Goal: Book appointment/travel/reservation

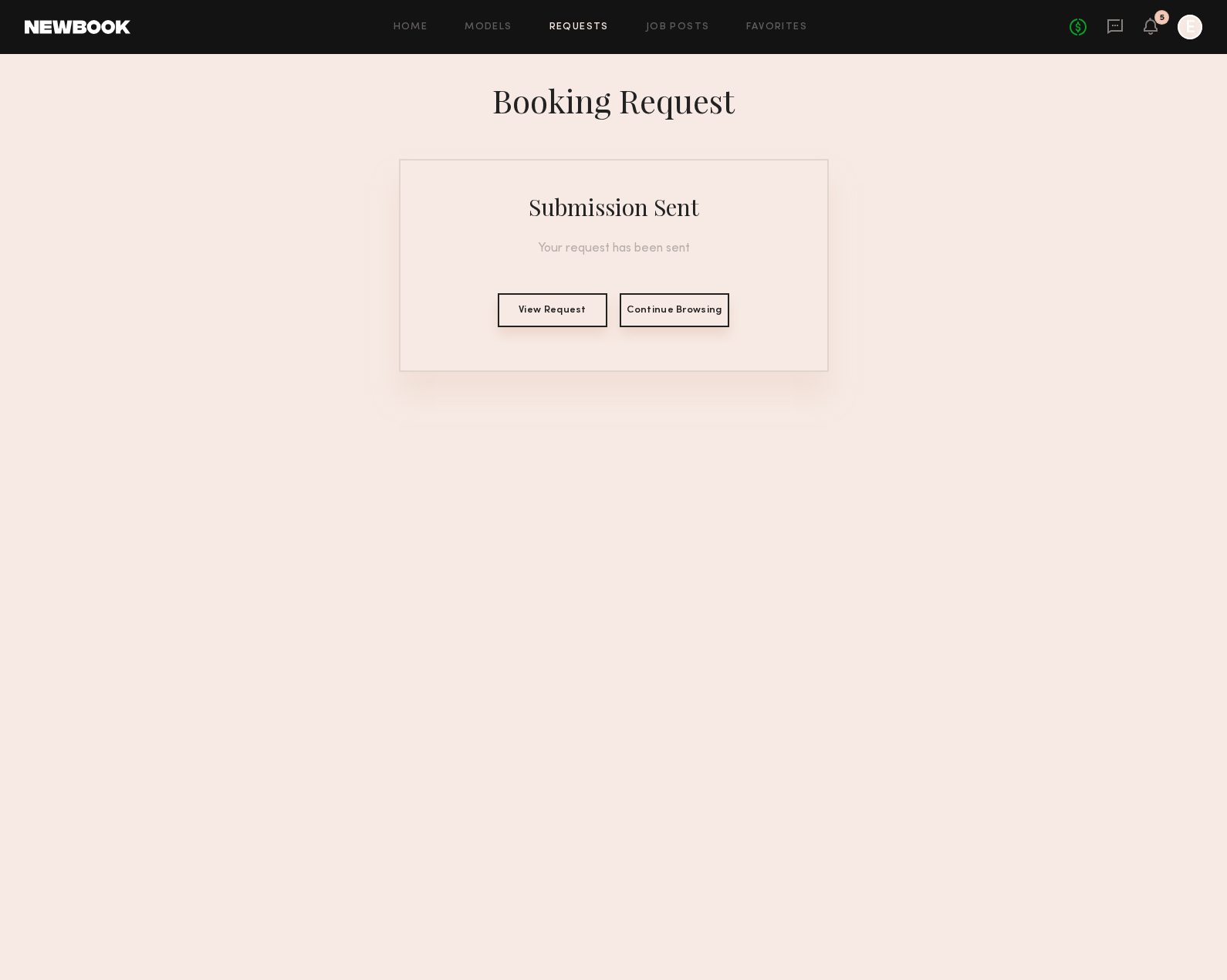
click at [533, 314] on button "View Request" at bounding box center [552, 310] width 109 height 34
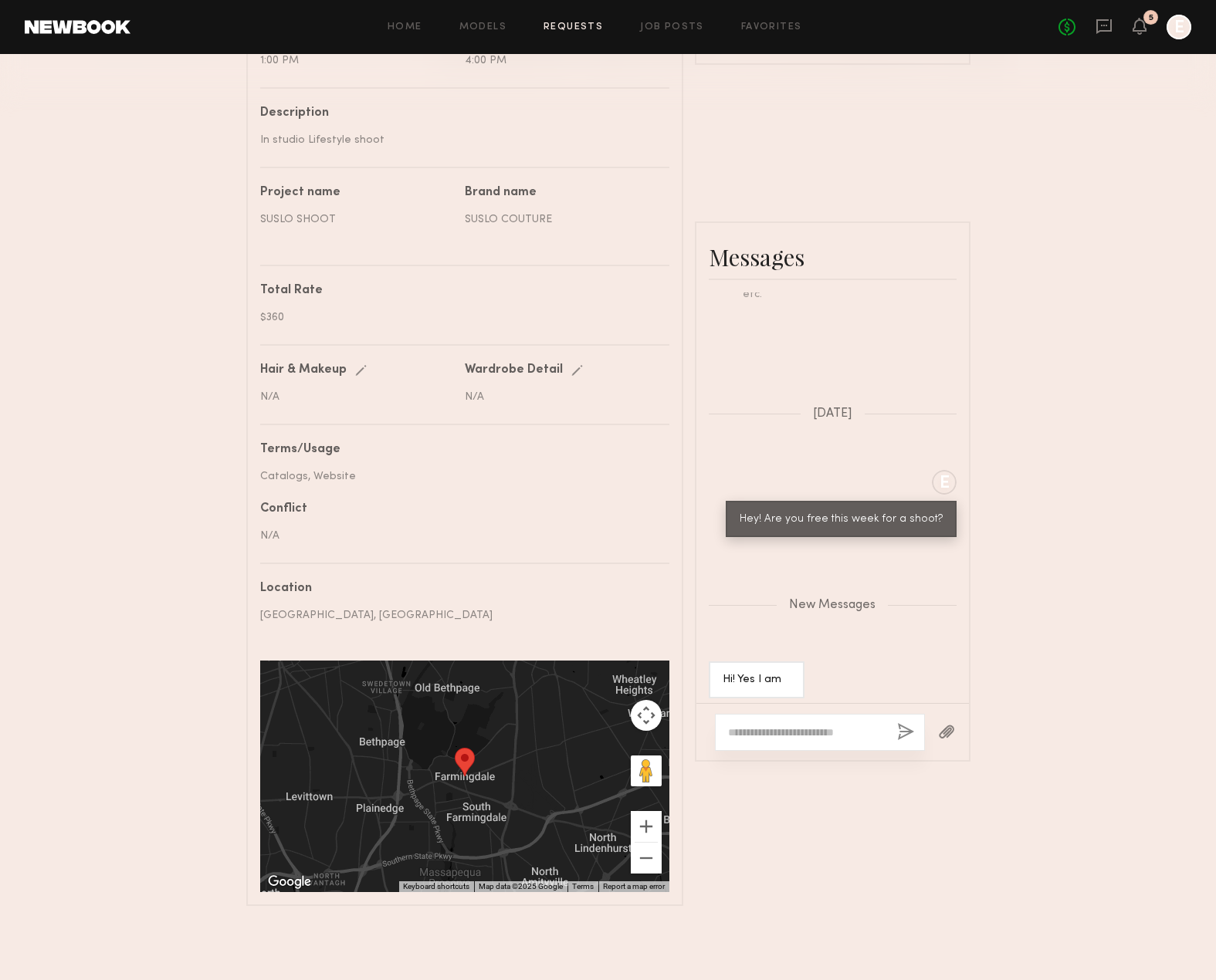
scroll to position [540, 0]
click at [795, 751] on div at bounding box center [820, 733] width 210 height 37
click at [796, 750] on div at bounding box center [820, 733] width 210 height 37
drag, startPoint x: 858, startPoint y: 750, endPoint x: 849, endPoint y: 744, distance: 10.8
click at [857, 749] on div at bounding box center [820, 733] width 210 height 37
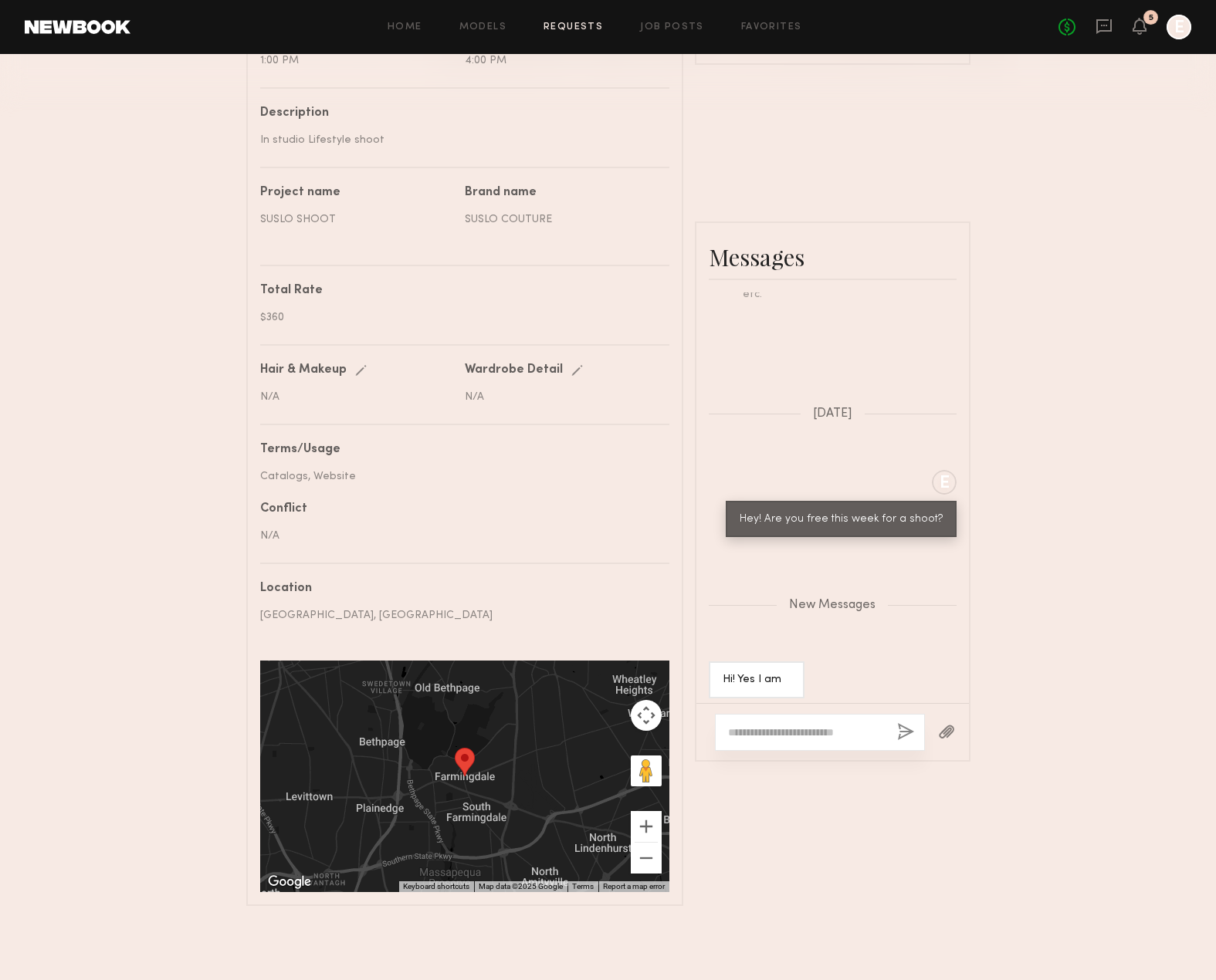
click at [849, 740] on textarea at bounding box center [806, 733] width 157 height 15
type textarea "*"
type textarea "**********"
click at [908, 736] on button "button" at bounding box center [906, 733] width 17 height 19
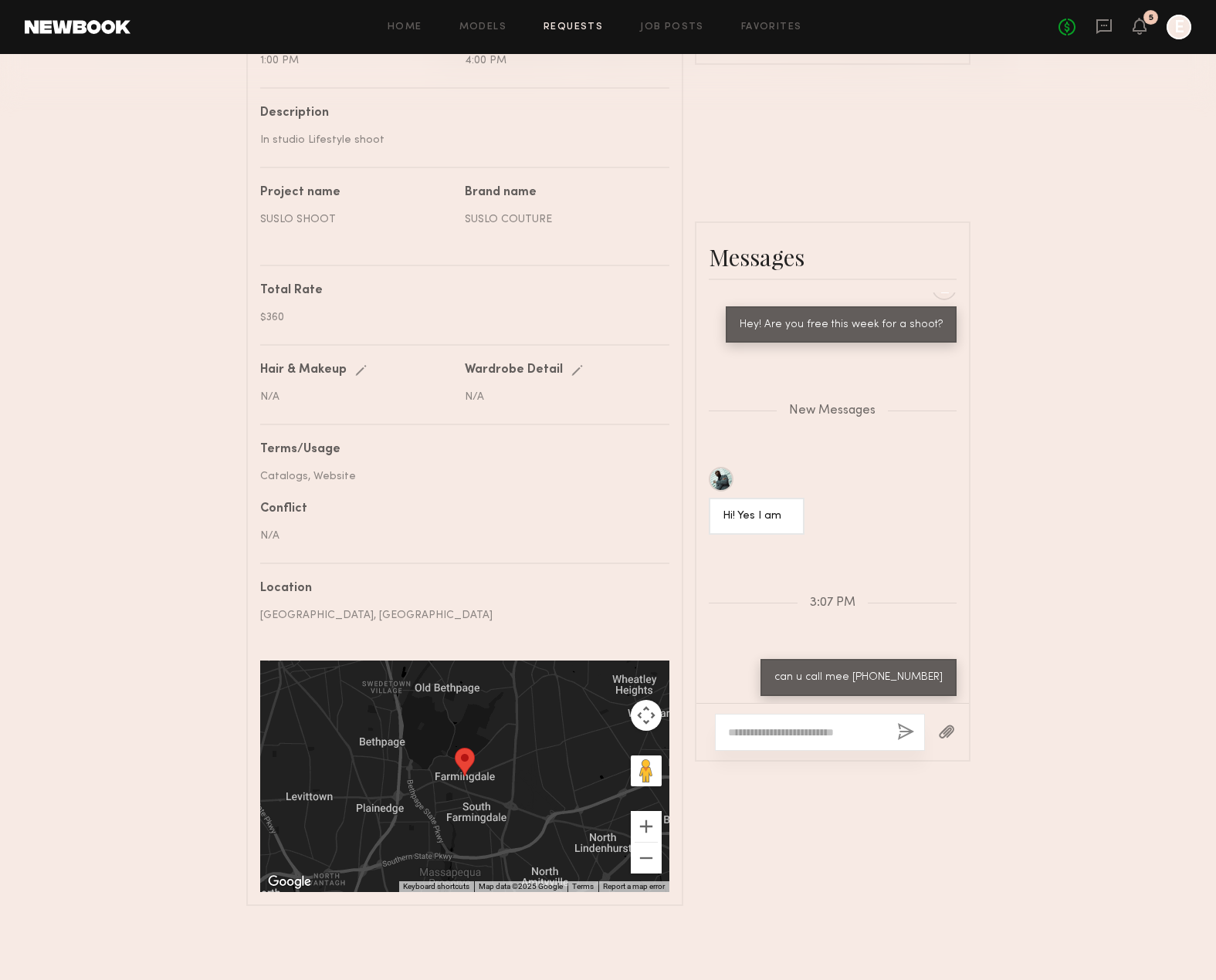
scroll to position [967, 0]
